Goal: Ask a question: Seek information or help from site administrators or community

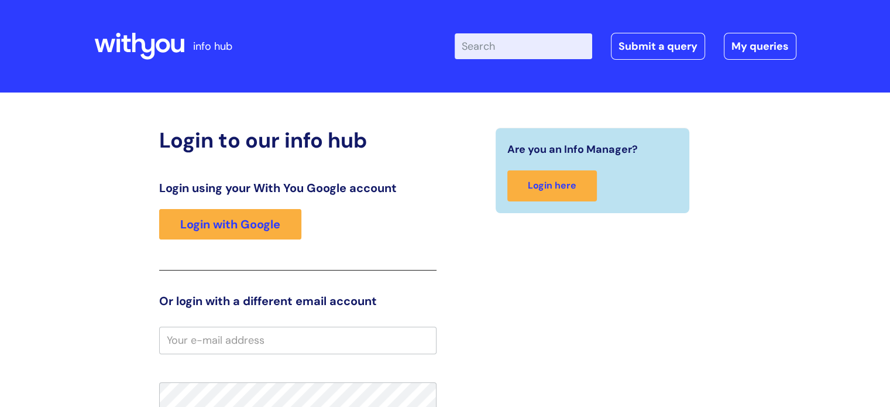
click at [533, 47] on input "Enter your search term here..." at bounding box center [524, 46] width 138 height 26
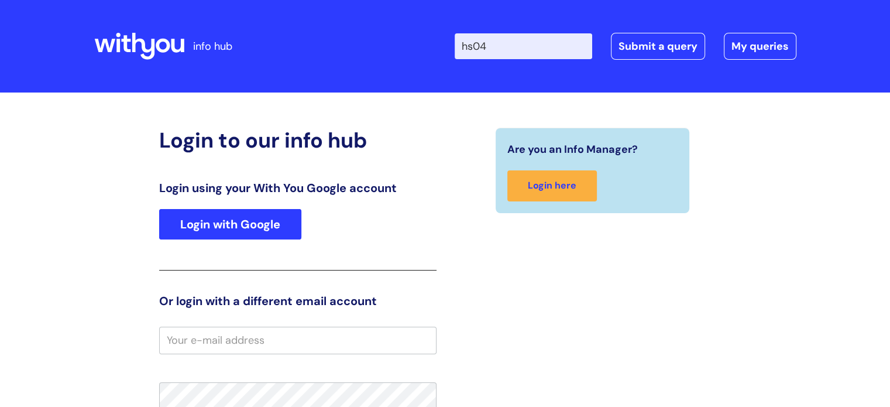
type input "hs04"
click at [289, 221] on link "Login with Google" at bounding box center [230, 224] width 142 height 30
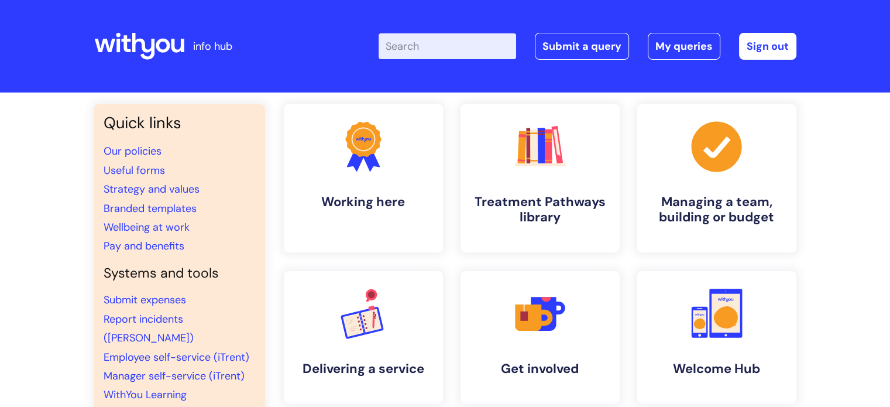
click at [467, 43] on input "Enter your search term here..." at bounding box center [448, 46] width 138 height 26
type input "hs04"
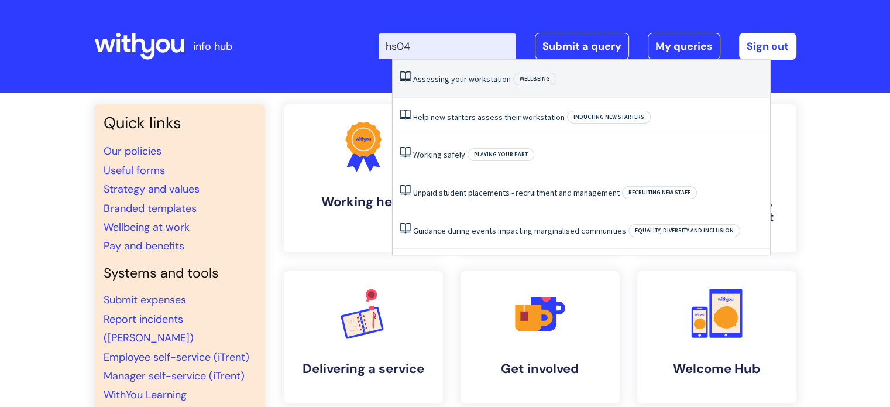
click at [477, 77] on link "Assessing your workstation" at bounding box center [462, 79] width 98 height 11
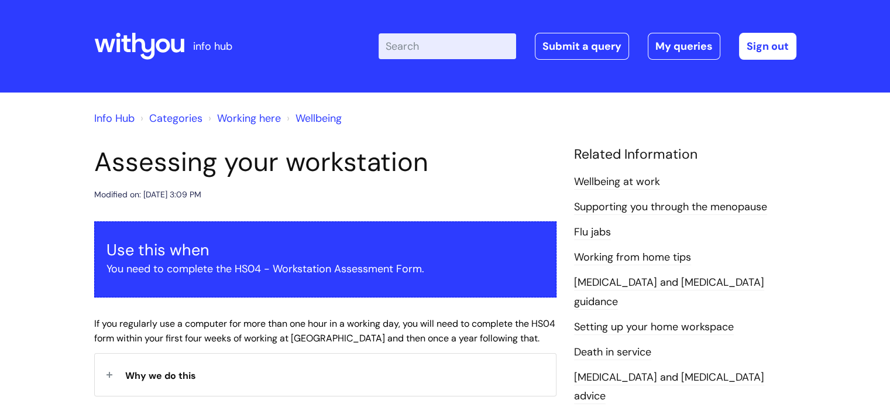
click at [469, 39] on input "Enter your search term here..." at bounding box center [448, 46] width 138 height 26
click at [604, 46] on link "Submit a query" at bounding box center [582, 46] width 94 height 27
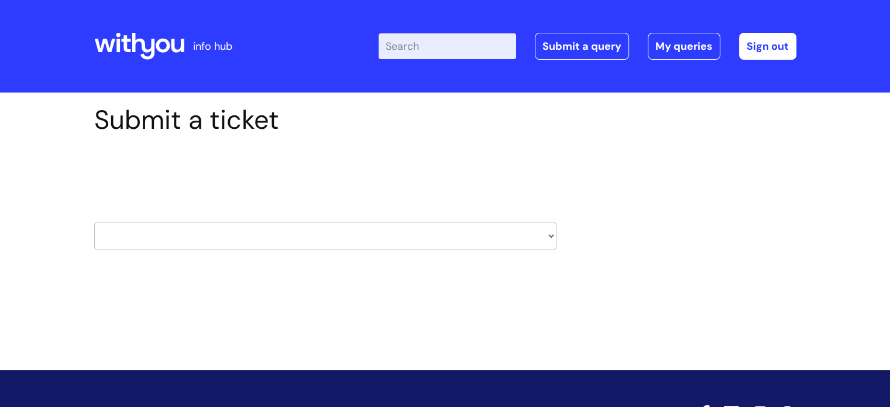
click at [242, 231] on select "HR / People IT and Support Clinical Drug Alerts Finance Accounts Data Support T…" at bounding box center [325, 235] width 462 height 27
select select "hr_/_people"
click at [94, 222] on select "HR / People IT and Support Clinical Drug Alerts Finance Accounts Data Support T…" at bounding box center [325, 235] width 462 height 27
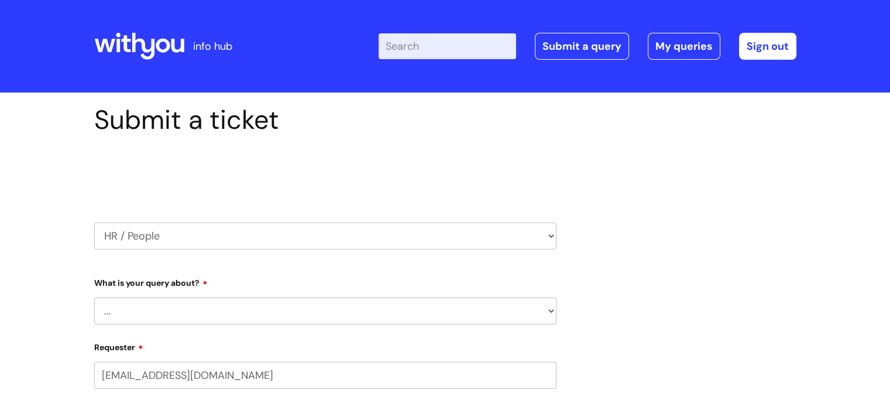
select select "80004418364"
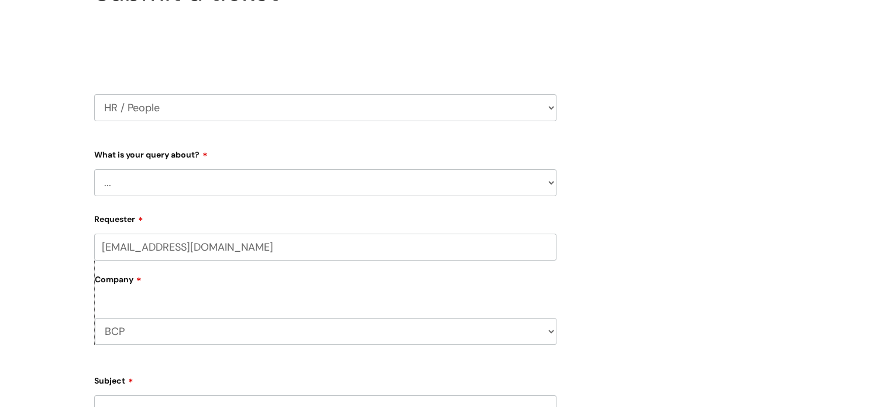
scroll to position [129, 0]
drag, startPoint x: 0, startPoint y: 0, endPoint x: 233, endPoint y: 178, distance: 293.4
click at [233, 178] on select "... Absence Query Holiday Query Employee change request General HR Query iTrent…" at bounding box center [325, 182] width 462 height 27
select select "General HR Query"
click at [94, 169] on select "... Absence Query Holiday Query Employee change request General HR Query iTrent…" at bounding box center [325, 182] width 462 height 27
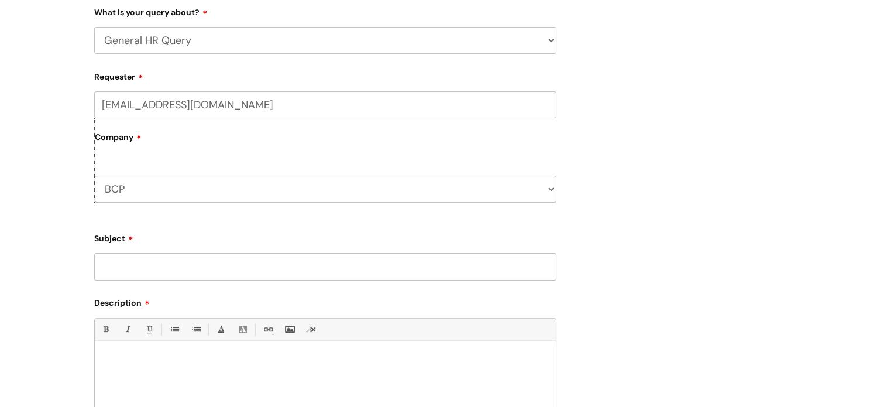
scroll to position [278, 0]
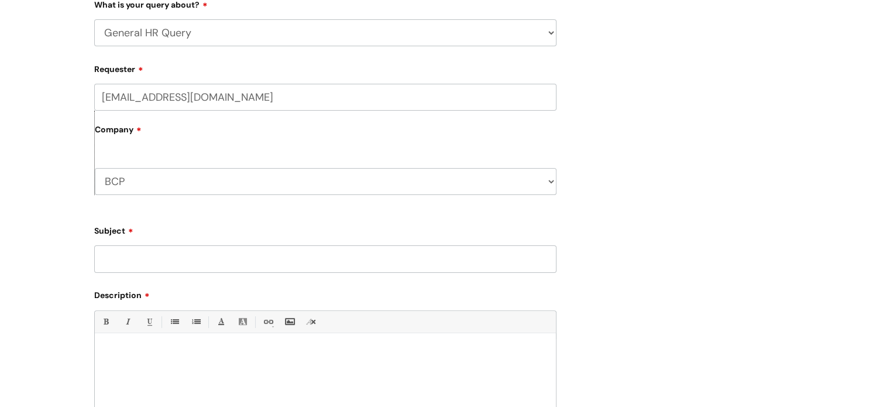
click at [177, 255] on input "Subject" at bounding box center [325, 258] width 462 height 27
click at [189, 173] on select "BCP WithYou Current Staff" at bounding box center [326, 181] width 462 height 27
click at [207, 268] on input "Subject" at bounding box center [325, 258] width 462 height 27
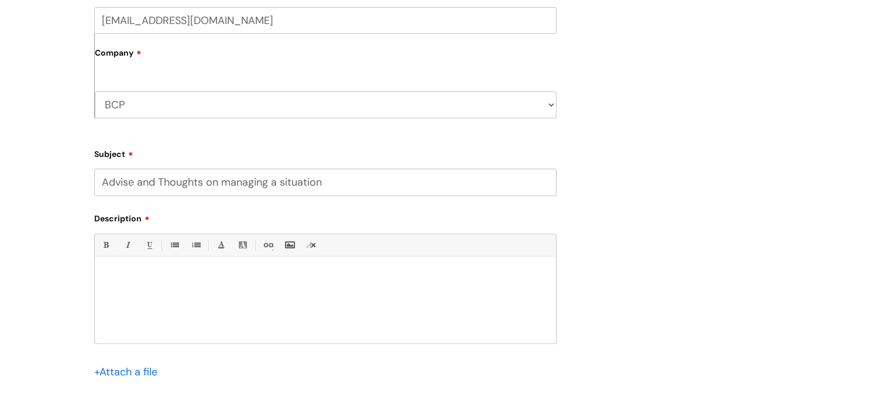
scroll to position [355, 0]
type input "Advise and Thoughts on managing a situation"
click at [158, 273] on p at bounding box center [326, 275] width 444 height 11
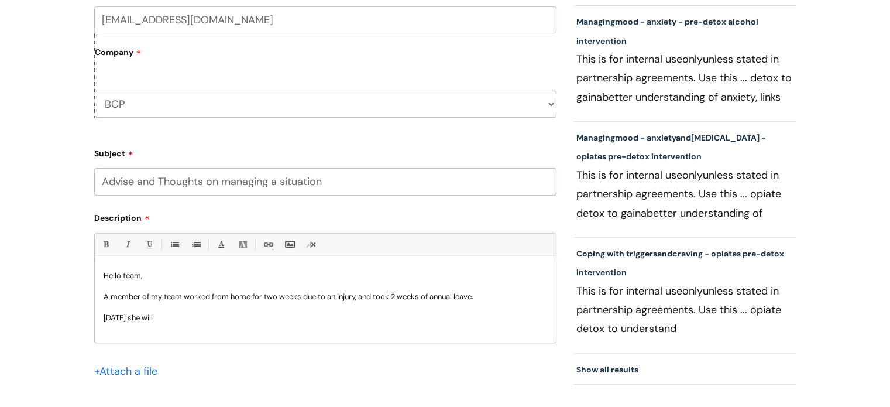
click at [184, 295] on p "A member of my team worked from home for two weeks due to an injury, and took 2…" at bounding box center [326, 296] width 444 height 11
click at [185, 294] on p "A member of my team worked from home for two weeks due to an injury, and took 2…" at bounding box center [326, 296] width 444 height 11
click at [184, 319] on p "On monday she will" at bounding box center [326, 318] width 444 height 11
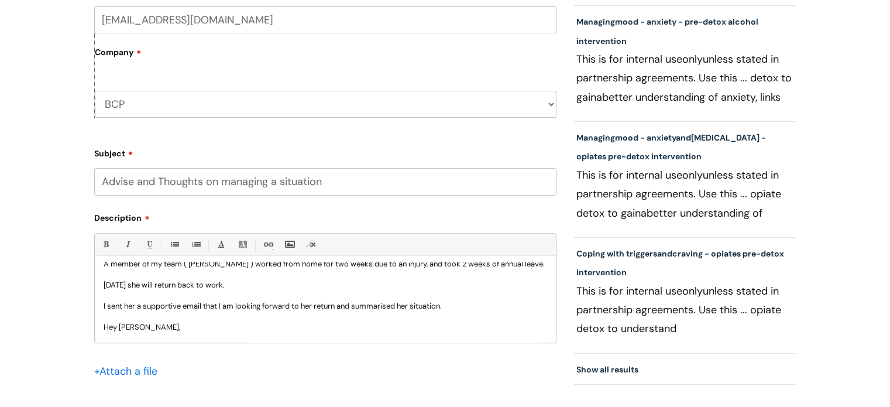
scroll to position [68, 0]
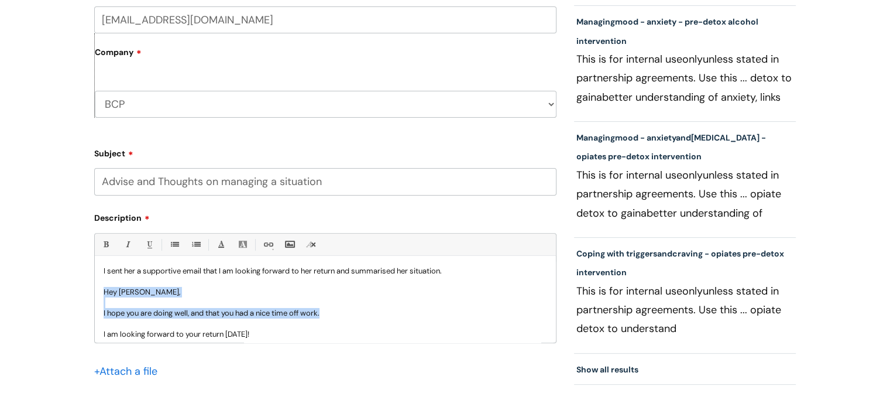
drag, startPoint x: 104, startPoint y: 300, endPoint x: 335, endPoint y: 323, distance: 232.3
click at [335, 323] on div "Hello team, A member of my team ( Michelle Bloom ) worked from home for two wee…" at bounding box center [325, 302] width 461 height 81
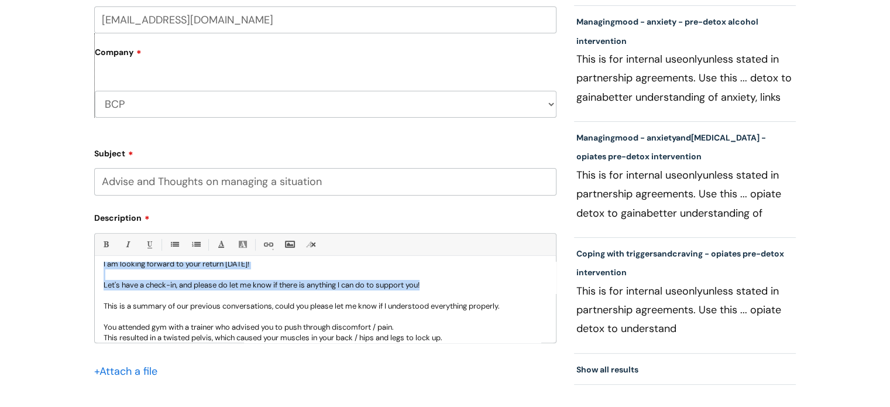
scroll to position [112, 0]
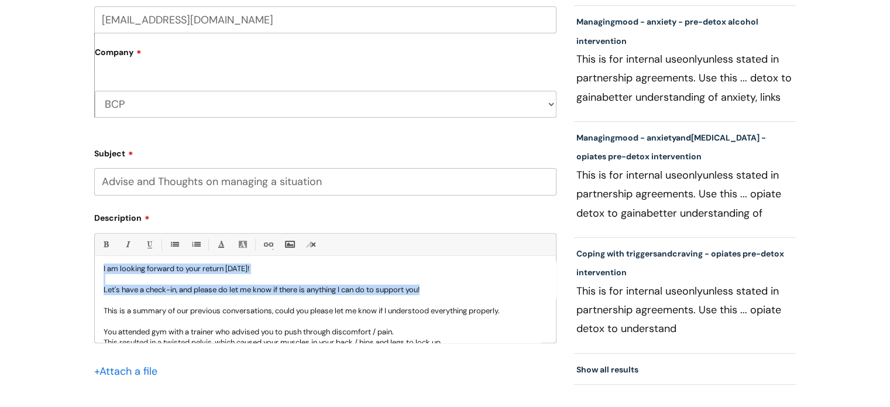
drag, startPoint x: 454, startPoint y: 297, endPoint x: 94, endPoint y: 278, distance: 361.0
click at [94, 278] on div "Bold (Ctrl-B) Italic (Ctrl-I) Underline(Ctrl-U) • Unordered List (Ctrl-Shift-7)…" at bounding box center [325, 288] width 462 height 110
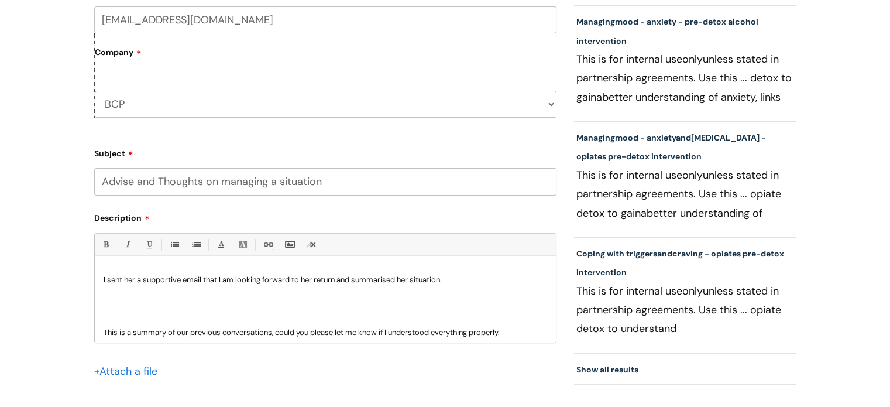
scroll to position [64, 0]
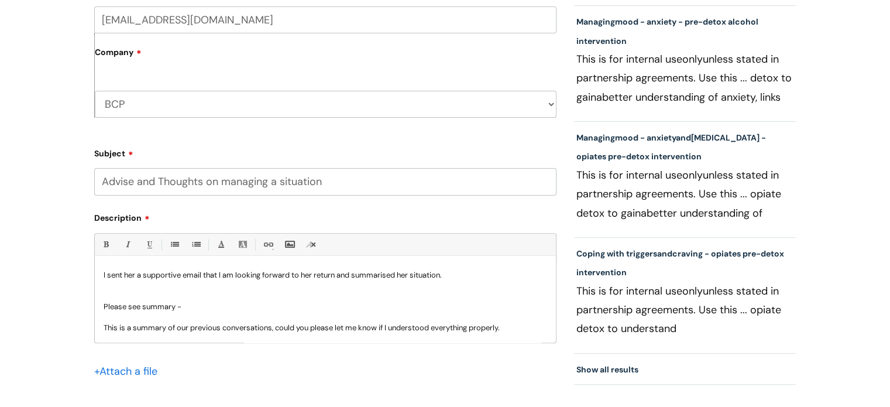
click at [99, 336] on div "Hello team, A member of my team ( Michelle Bloom ) worked from home for two wee…" at bounding box center [325, 302] width 461 height 81
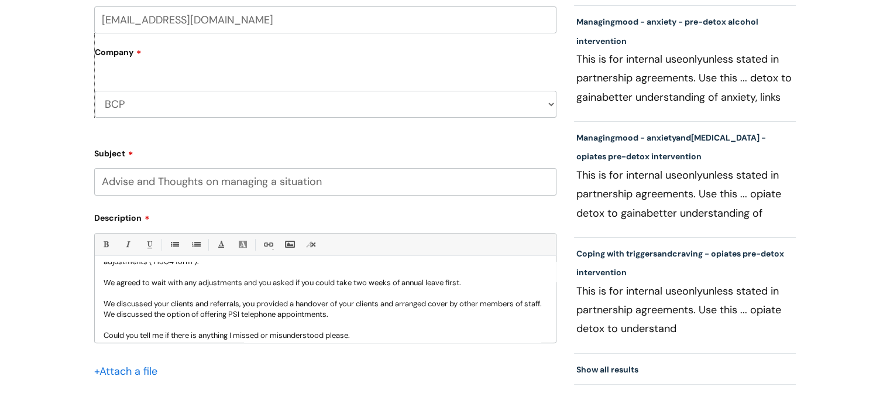
scroll to position [295, 0]
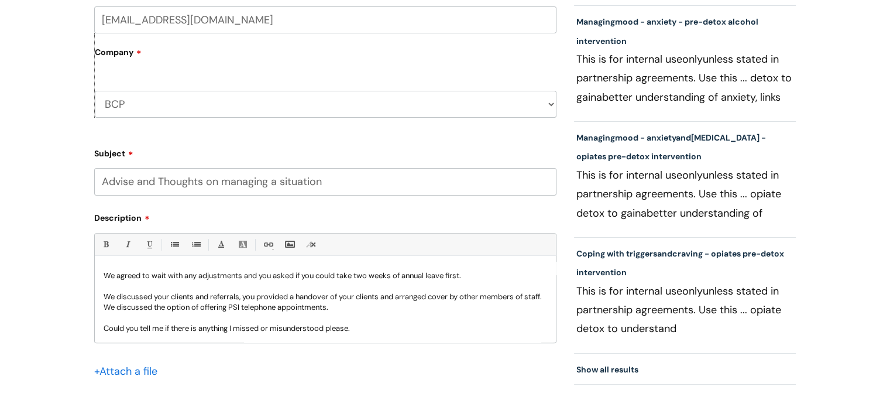
click at [363, 324] on p "Could you tell me if there is anything I missed or misunderstood please." at bounding box center [326, 328] width 444 height 11
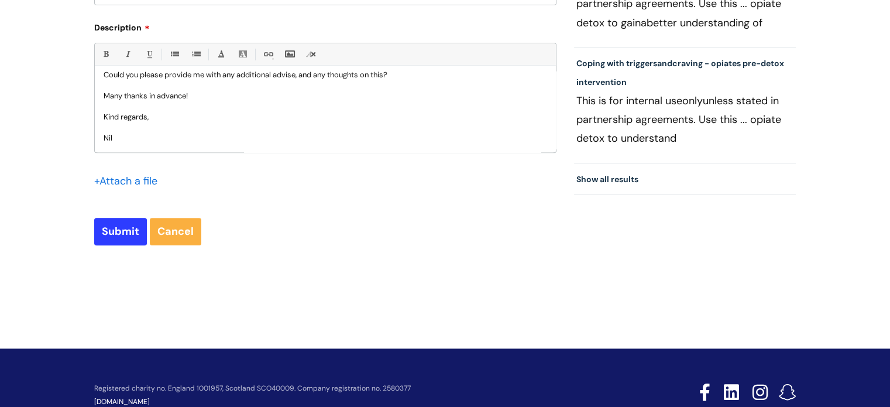
scroll to position [545, 0]
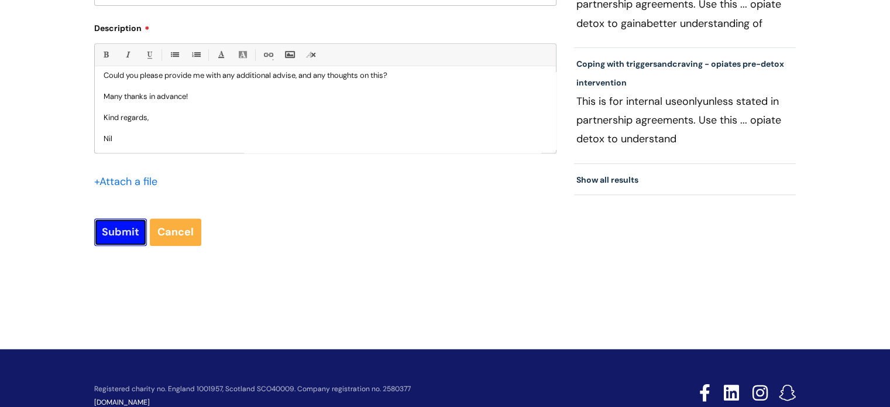
click at [111, 224] on input "Submit" at bounding box center [120, 231] width 53 height 27
type input "Please Wait..."
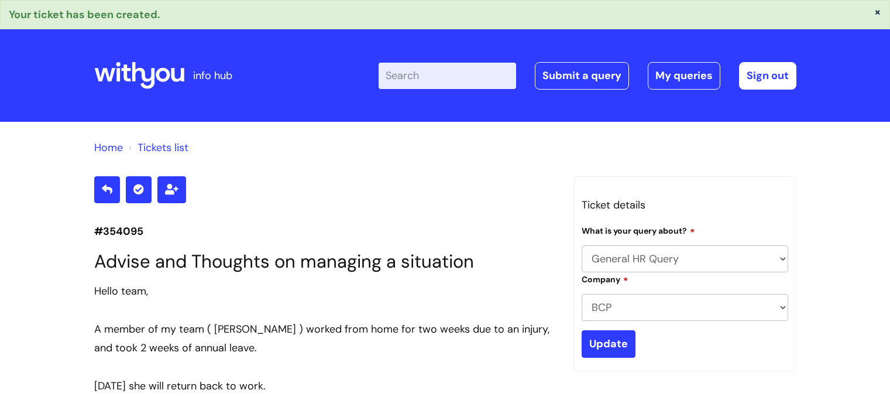
select select "General HR Query"
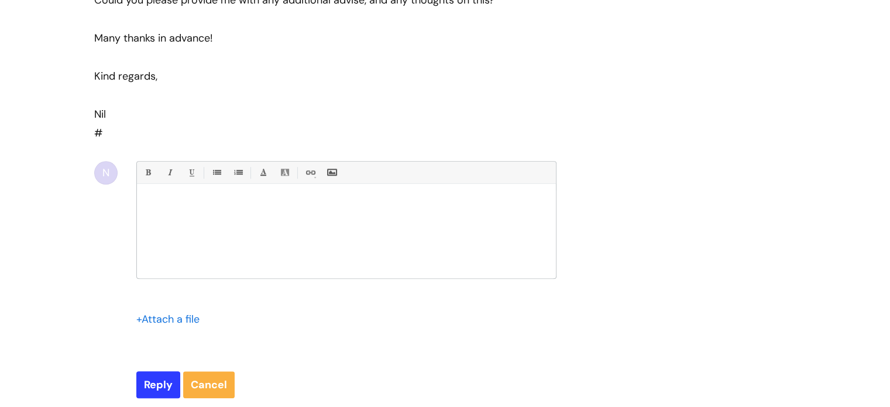
click at [172, 214] on div at bounding box center [346, 234] width 419 height 88
click at [349, 204] on p "Sorry, I forgot to add - at what stage do we need an ocupational health ref. ?" at bounding box center [346, 204] width 401 height 11
click at [442, 200] on p "Sorry, I forgot to add - at what stage do we need an occupational health ref. ?" at bounding box center [346, 204] width 401 height 11
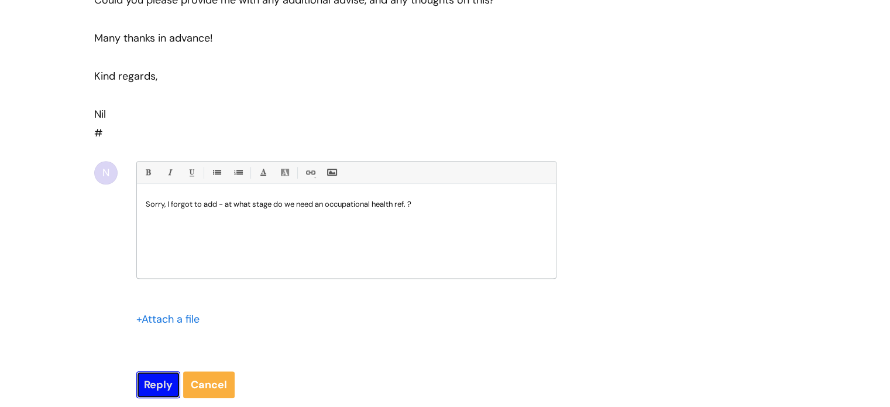
click at [145, 390] on input "Reply" at bounding box center [158, 384] width 44 height 27
type input "Please Wait..."
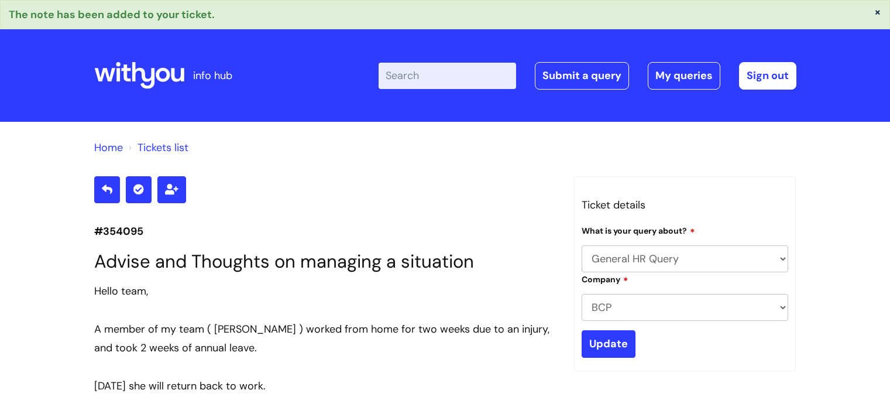
select select "General HR Query"
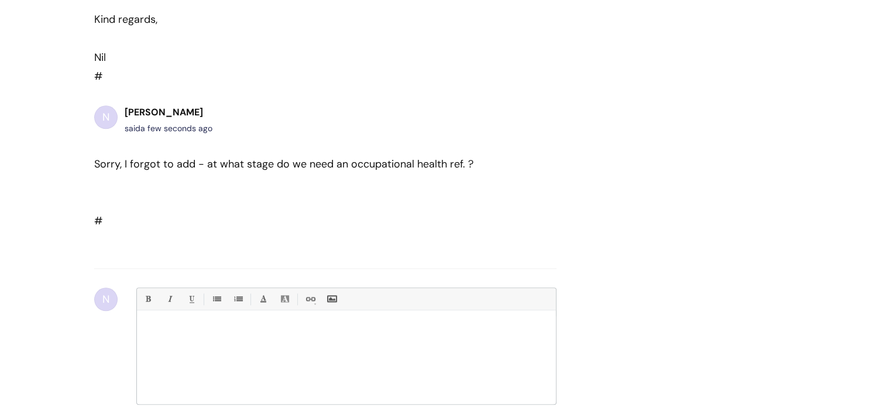
scroll to position [1145, 0]
